Goal: Download file/media

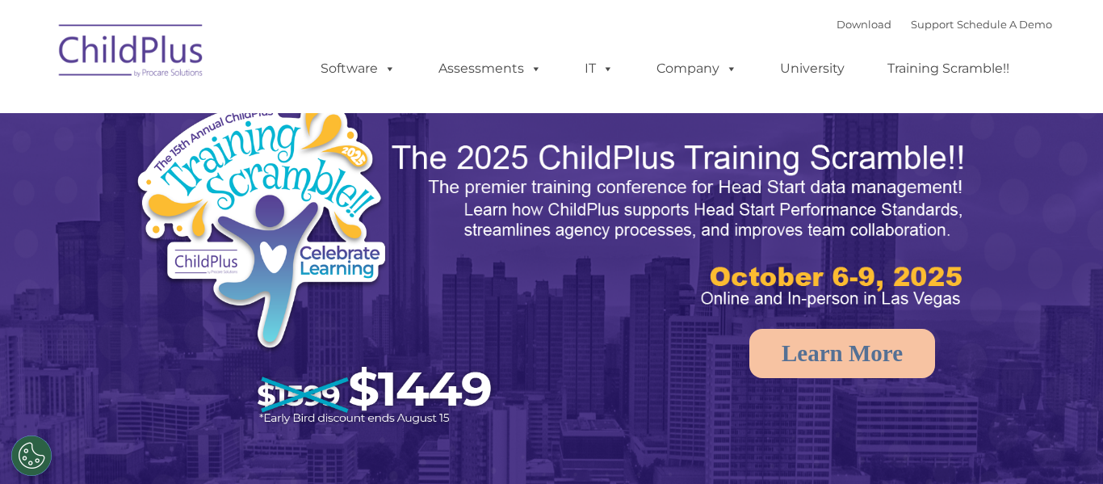
select select "MEDIUM"
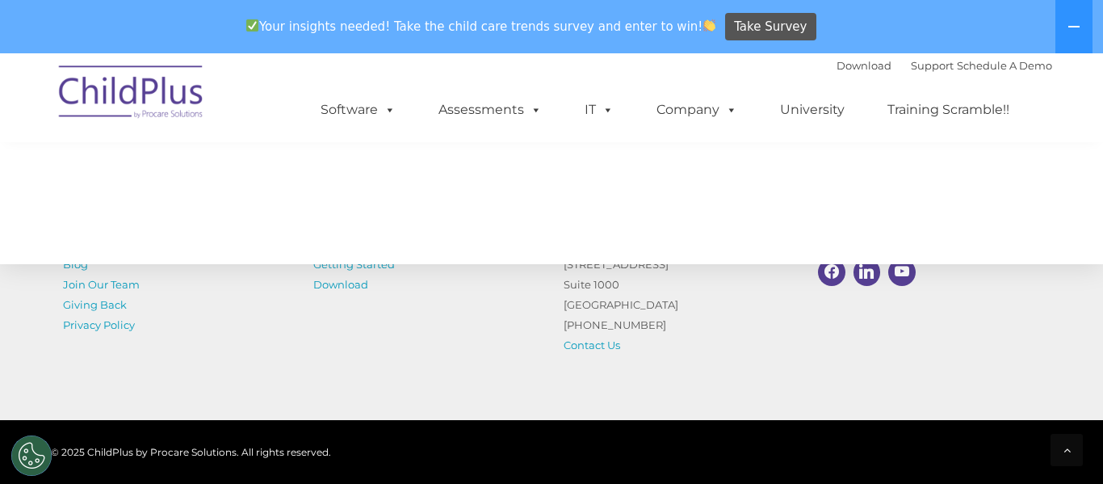
scroll to position [1984, 0]
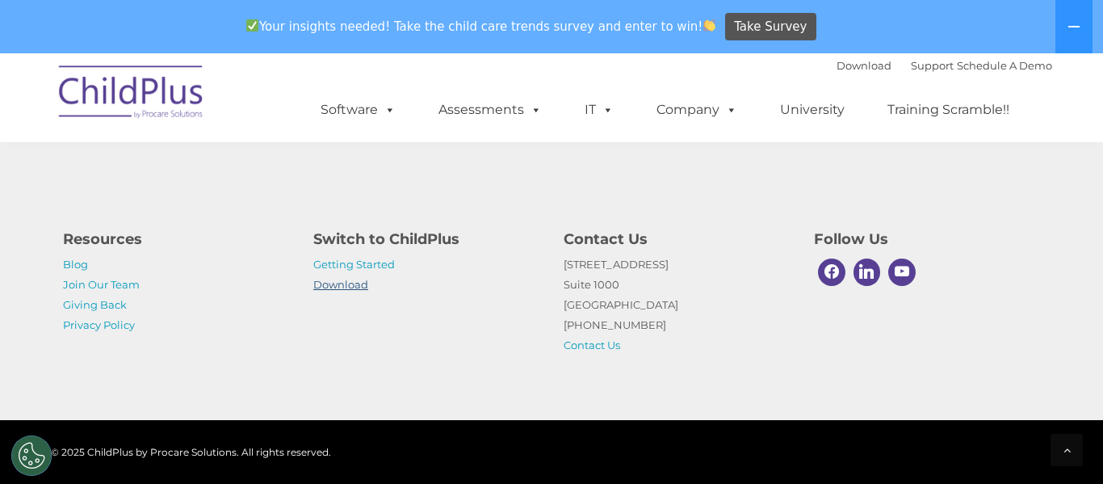
click at [333, 290] on link "Download" at bounding box center [340, 284] width 55 height 13
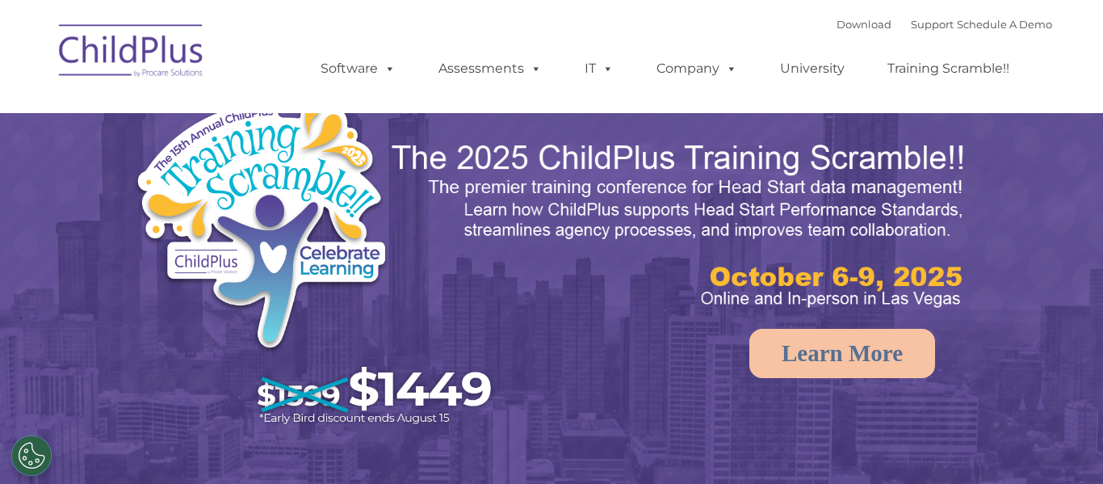
select select "MEDIUM"
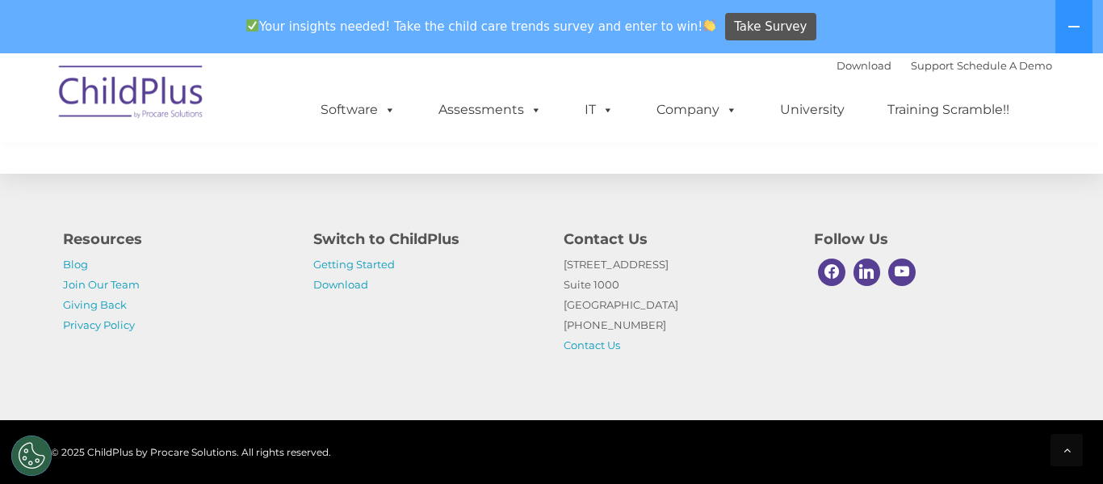
scroll to position [1984, 0]
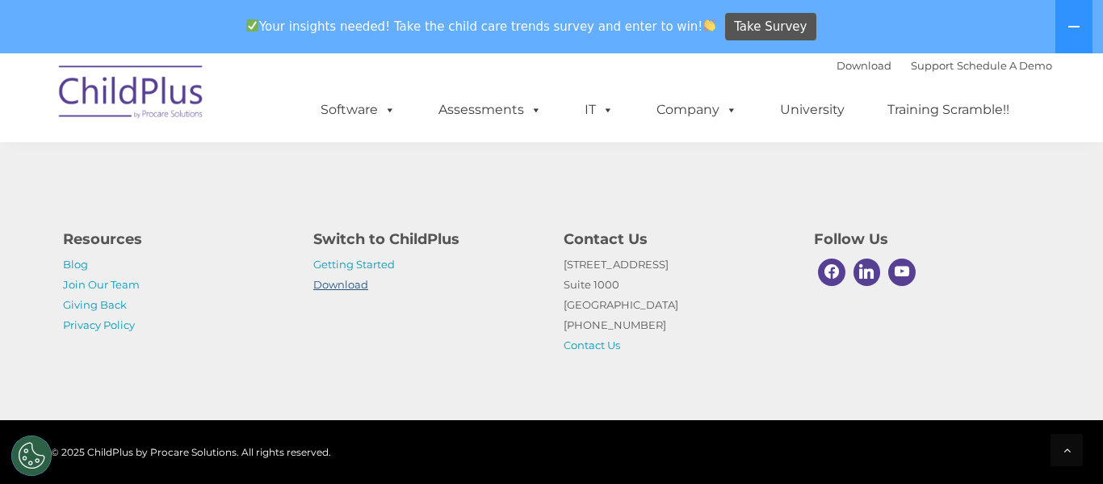
click at [348, 285] on link "Download" at bounding box center [340, 284] width 55 height 13
